Goal: Navigation & Orientation: Understand site structure

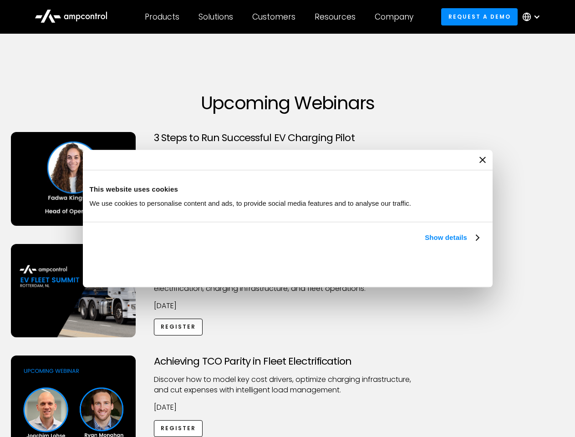
click at [425, 243] on link "Show details" at bounding box center [452, 237] width 54 height 11
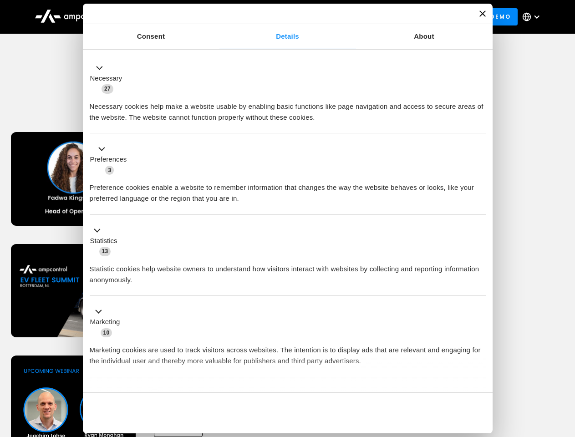
click at [480, 123] on div "Necessary cookies help make a website usable by enabling basic functions like p…" at bounding box center [288, 108] width 396 height 29
click at [565, 367] on div "Achieving TCO Parity in Fleet Electrification Discover how to model key cost dr…" at bounding box center [288, 427] width 572 height 143
click at [280, 17] on div "Customers" at bounding box center [273, 17] width 43 height 10
click at [162, 17] on div "Products" at bounding box center [162, 17] width 35 height 10
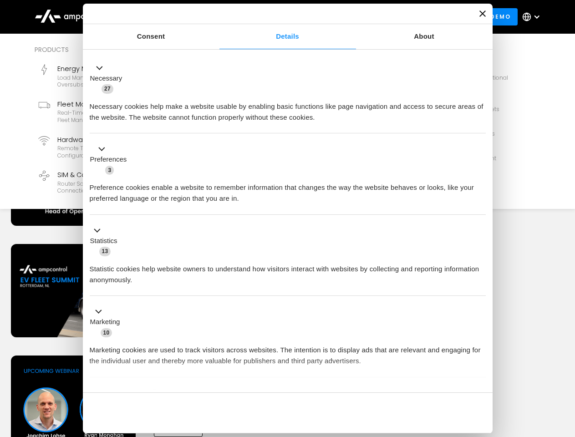
click at [216, 17] on div "Solutions" at bounding box center [216, 17] width 35 height 10
click at [275, 17] on div "Customers" at bounding box center [273, 17] width 43 height 10
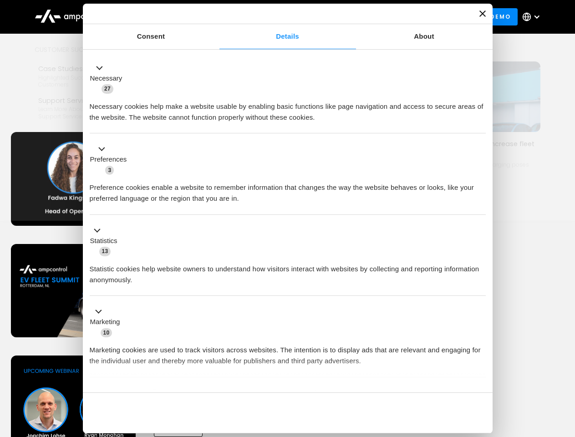
click at [337, 17] on div "Resources" at bounding box center [335, 17] width 41 height 10
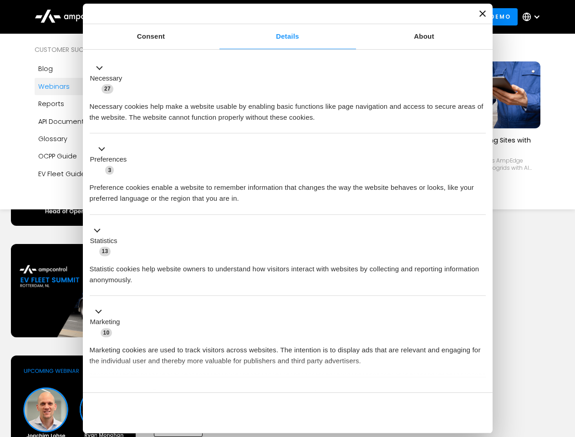
click at [397, 17] on div "Company" at bounding box center [394, 17] width 39 height 10
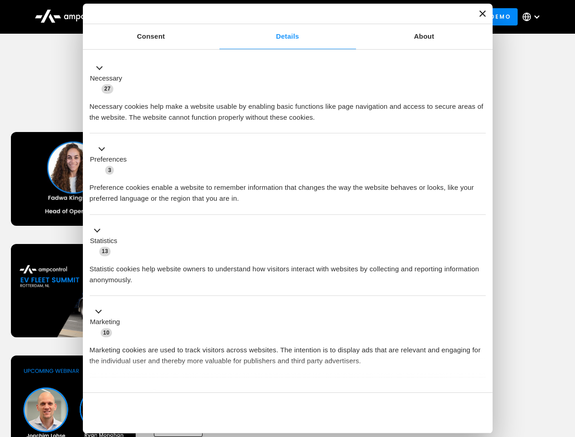
click at [534, 17] on div at bounding box center [536, 16] width 7 height 7
